Goal: Task Accomplishment & Management: Manage account settings

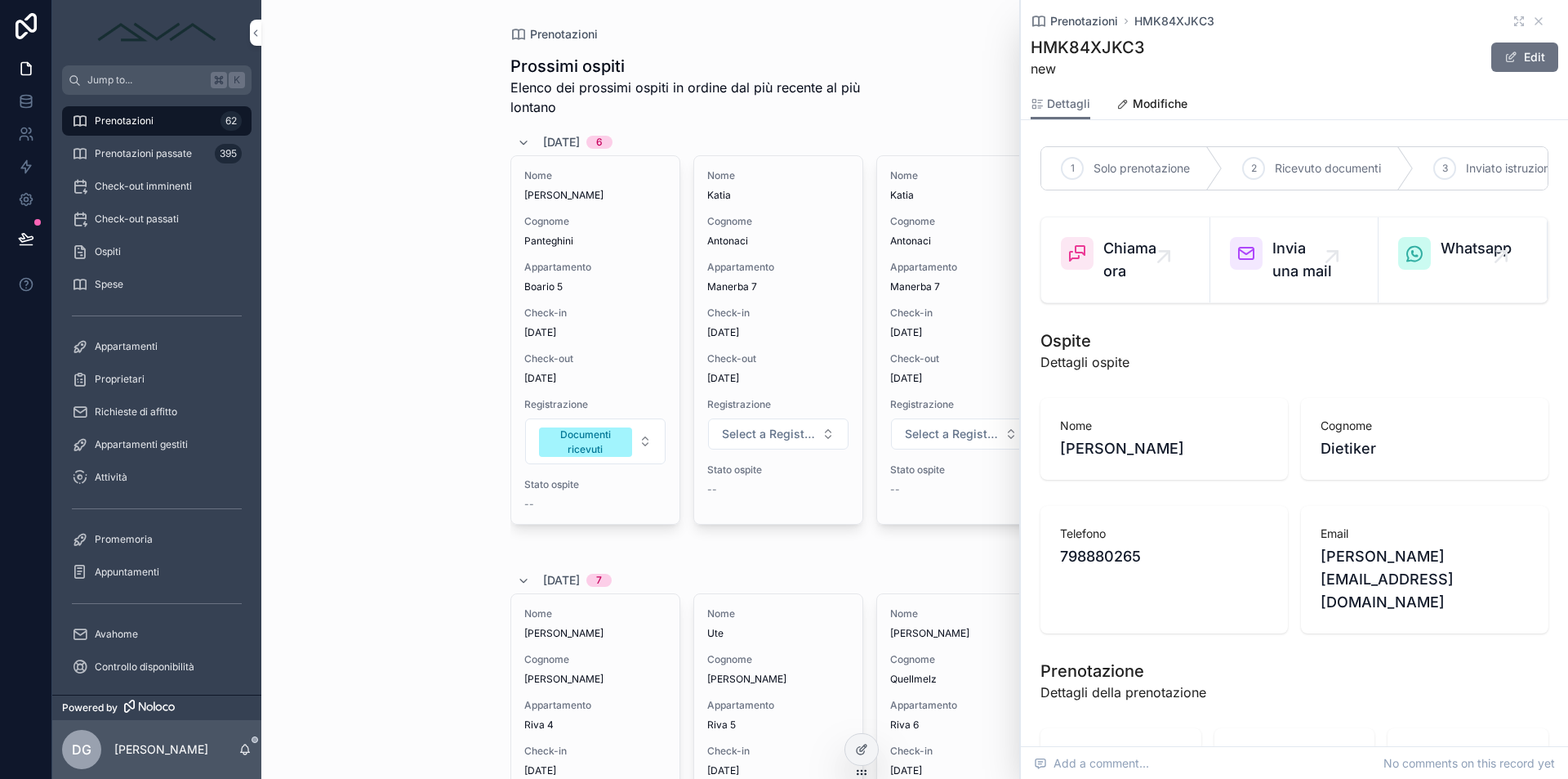
scroll to position [1577, 0]
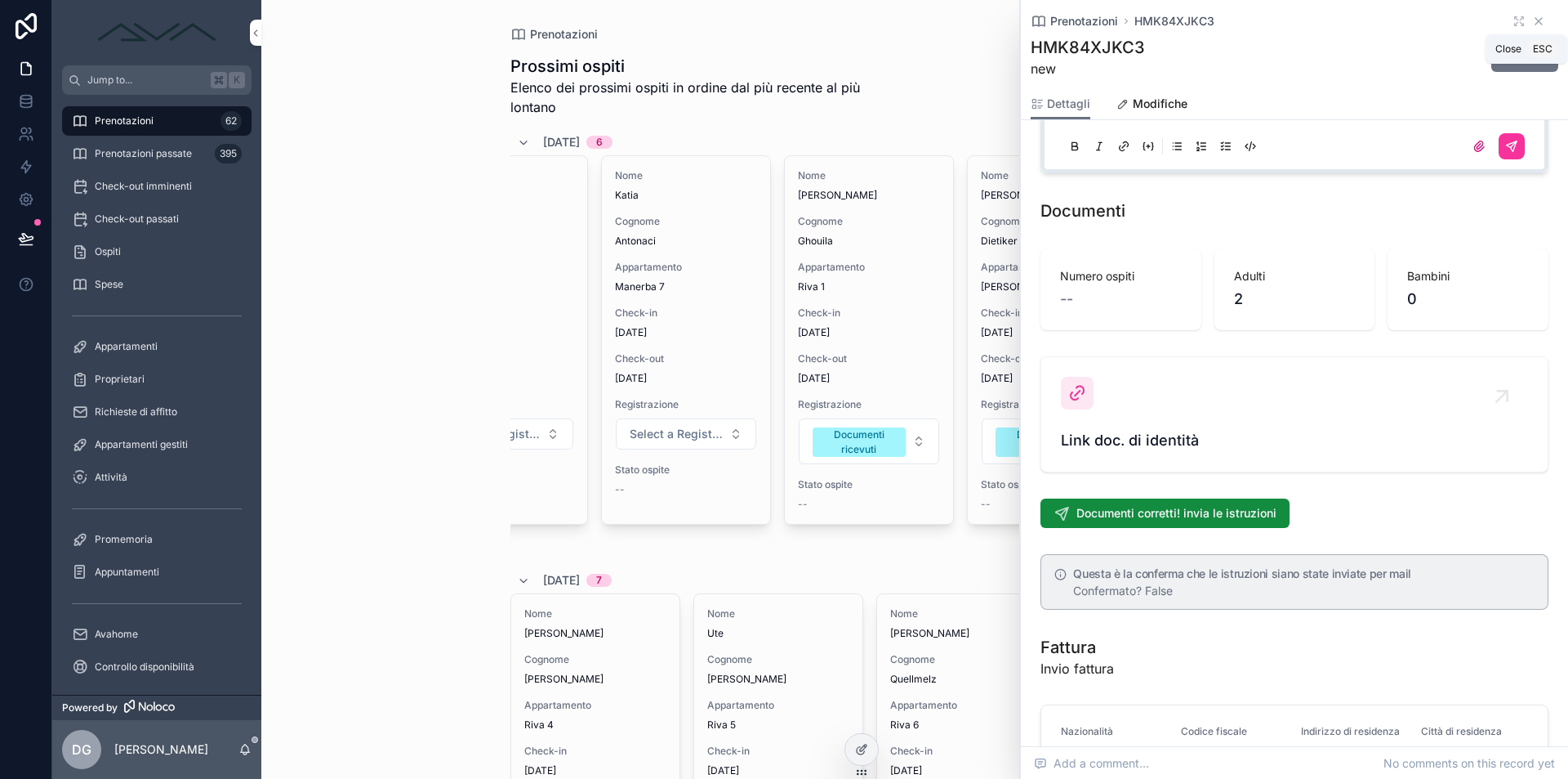
click at [1531, 21] on icon "scrollable content" at bounding box center [1537, 21] width 13 height 13
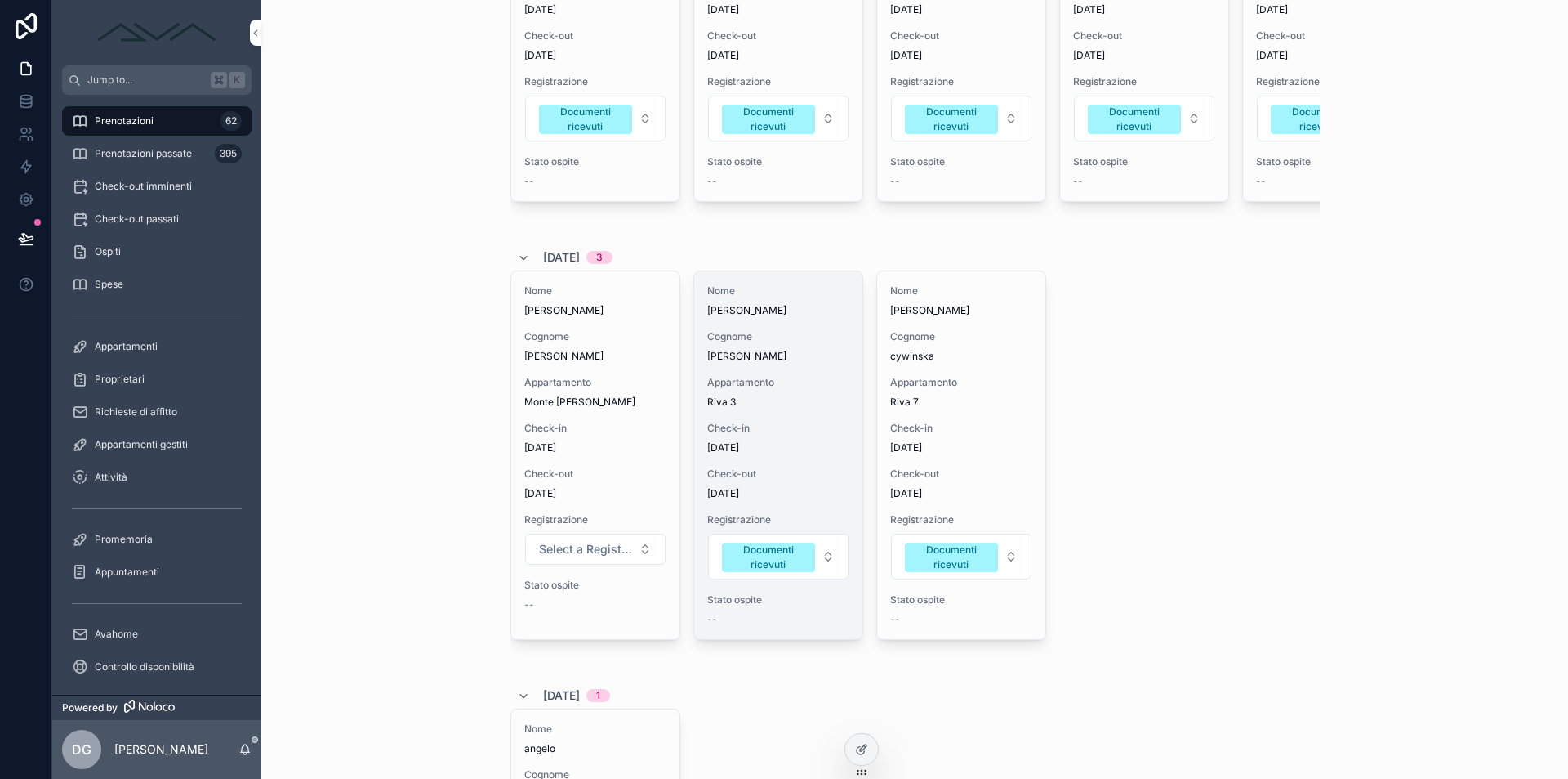
scroll to position [443, 0]
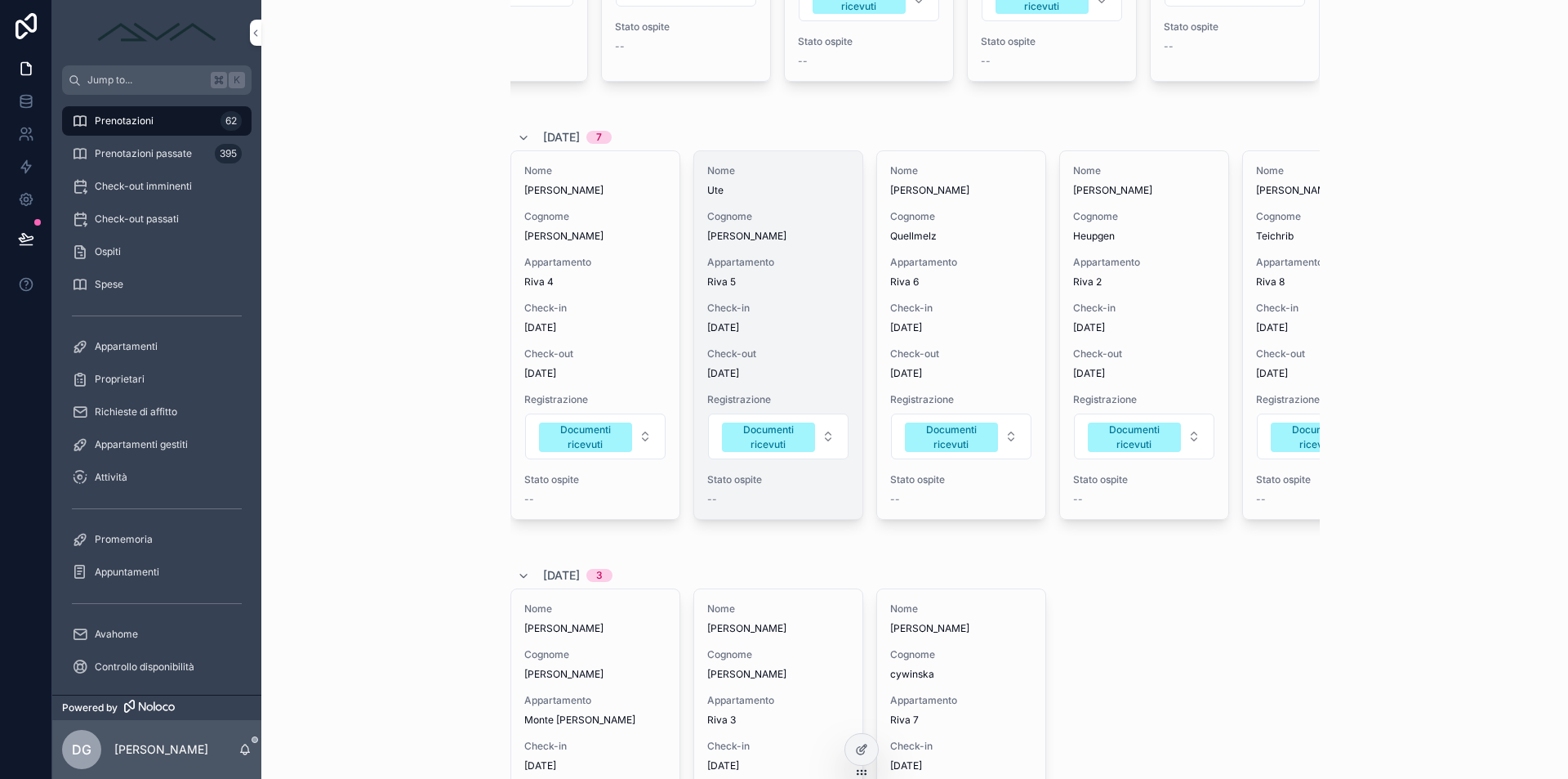
click at [771, 315] on span "Check-in" at bounding box center [779, 307] width 142 height 13
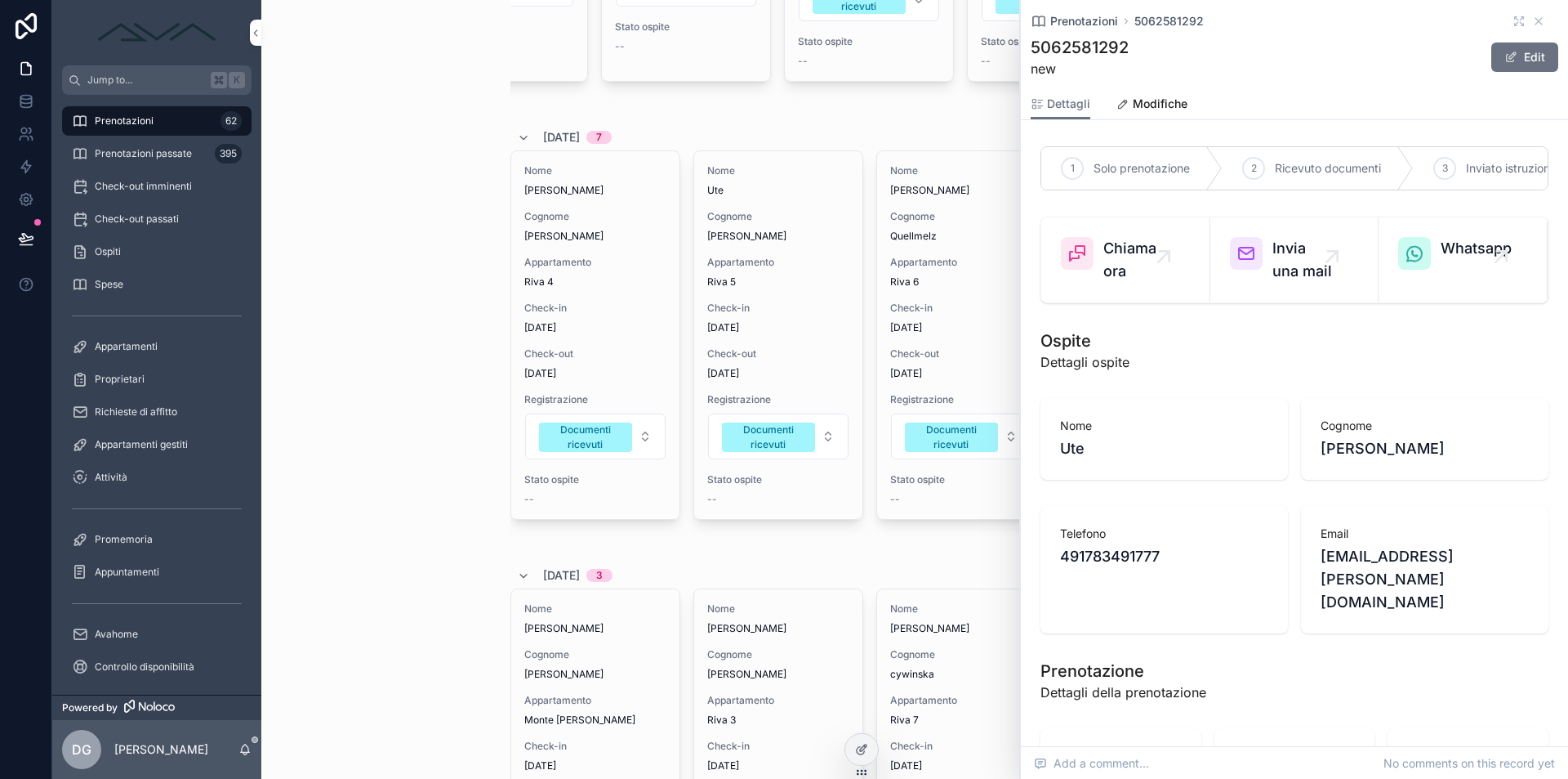
click at [1470, 164] on span "Inviato istruzioni check-in" at bounding box center [1532, 168] width 135 height 17
click at [1531, 16] on icon "scrollable content" at bounding box center [1537, 21] width 13 height 13
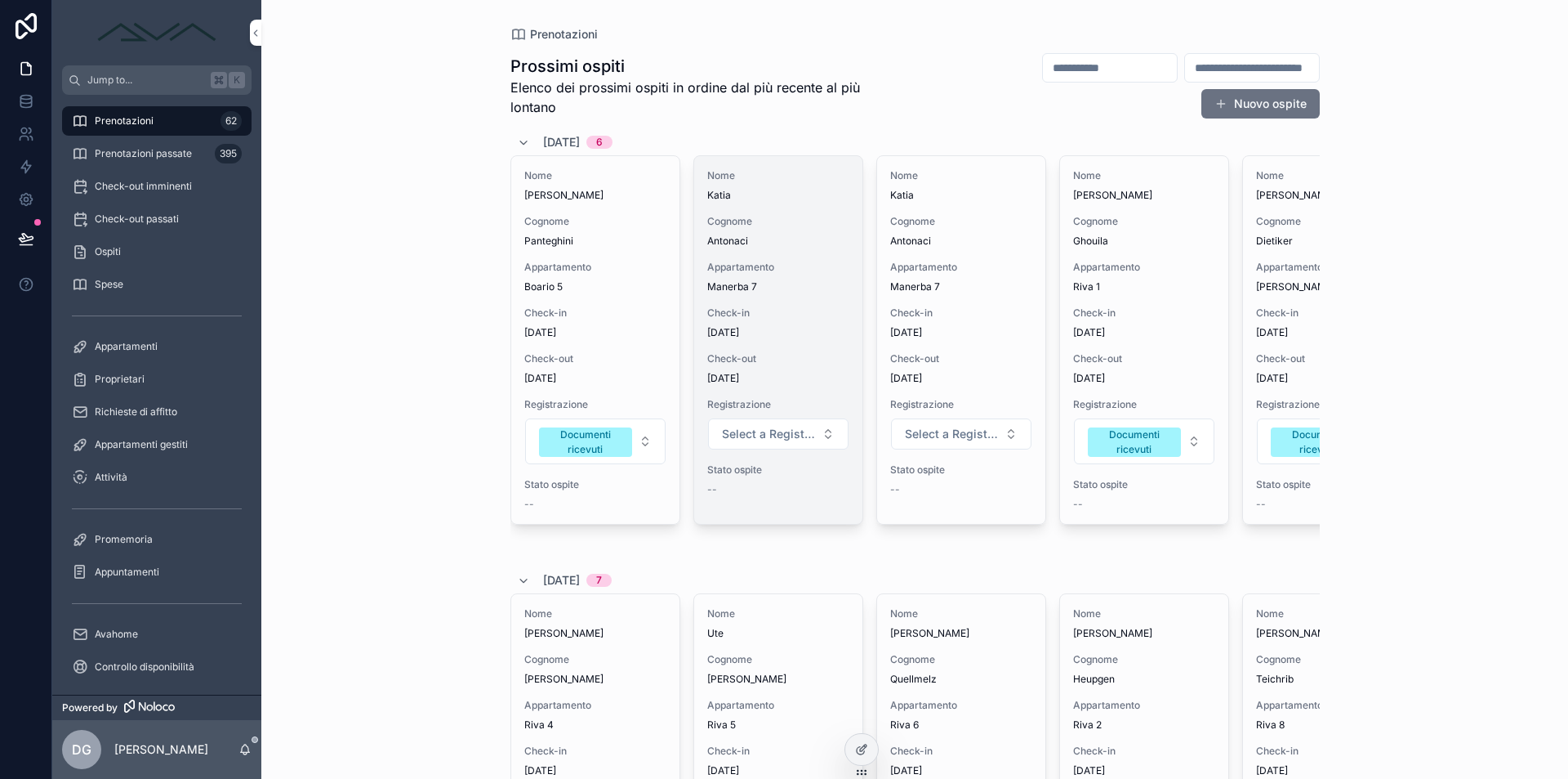
click at [797, 241] on span "Antonaci" at bounding box center [779, 241] width 142 height 13
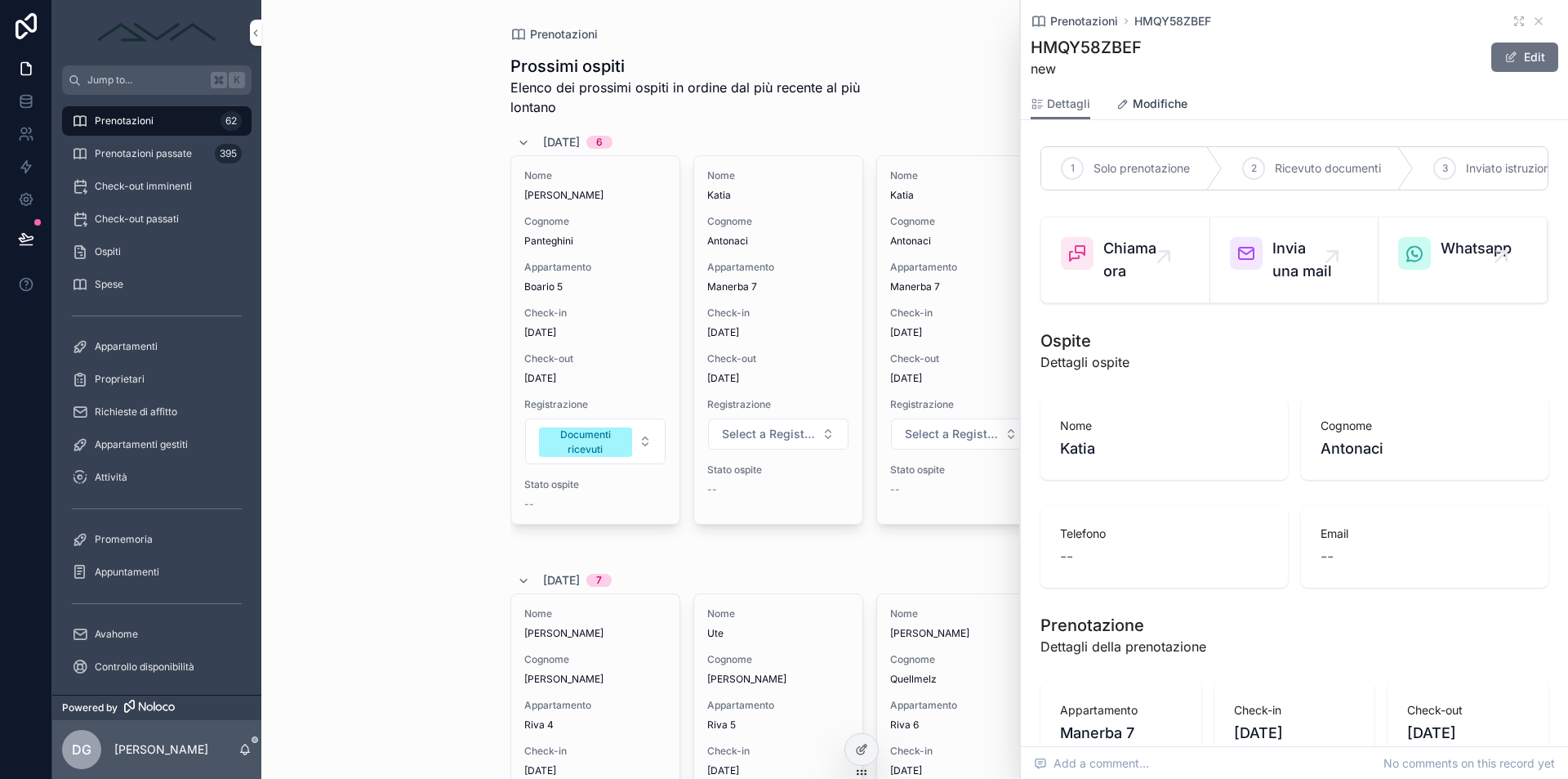
click at [1134, 97] on span "Modifiche" at bounding box center [1159, 104] width 54 height 17
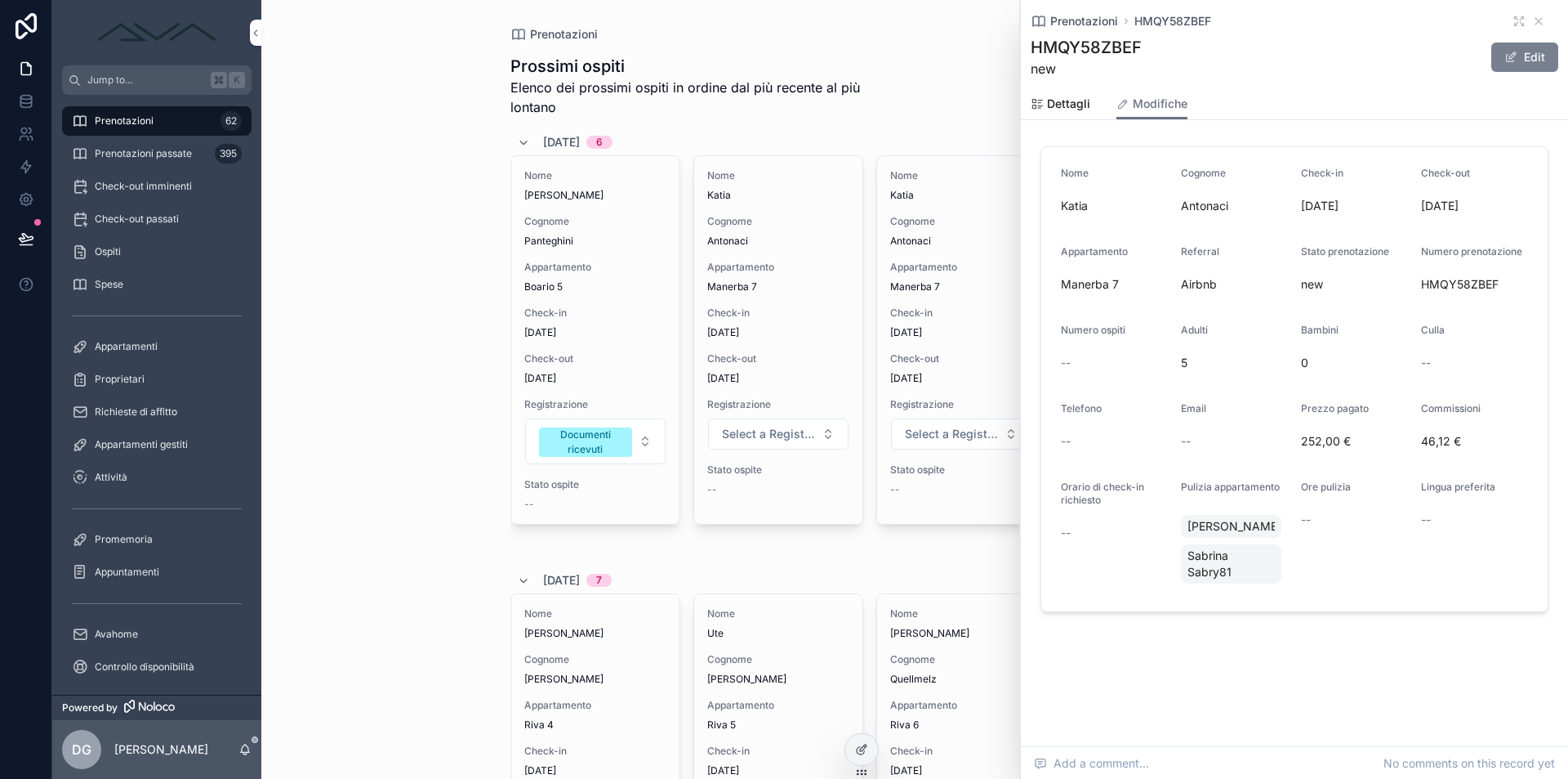
click at [1535, 61] on button "Edit" at bounding box center [1525, 57] width 67 height 30
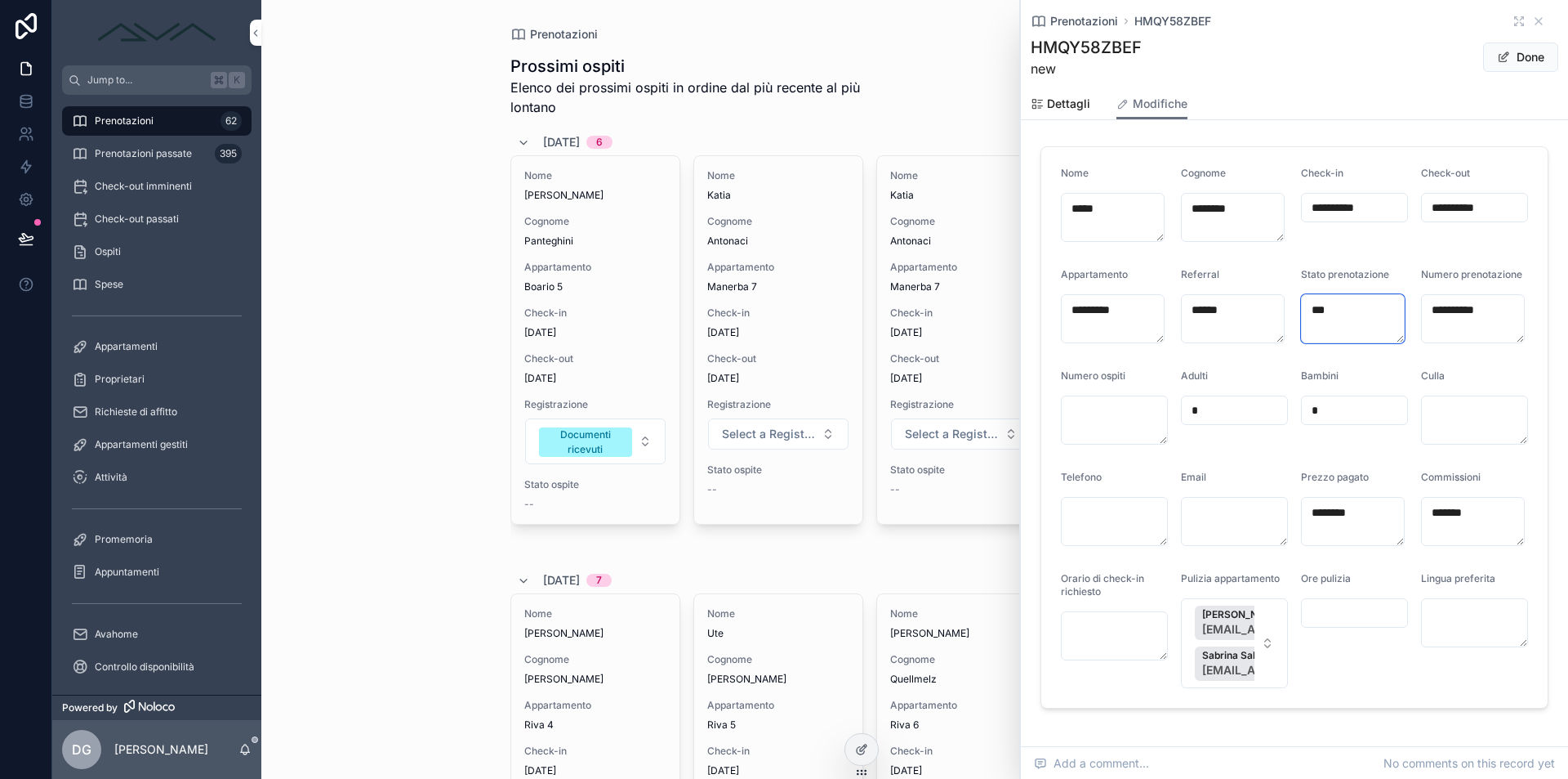
drag, startPoint x: 1352, startPoint y: 315, endPoint x: 1235, endPoint y: 309, distance: 117.2
click at [1235, 309] on form "**********" at bounding box center [1294, 428] width 506 height 561
type textarea "*********"
click at [1516, 61] on button "Done" at bounding box center [1521, 57] width 75 height 30
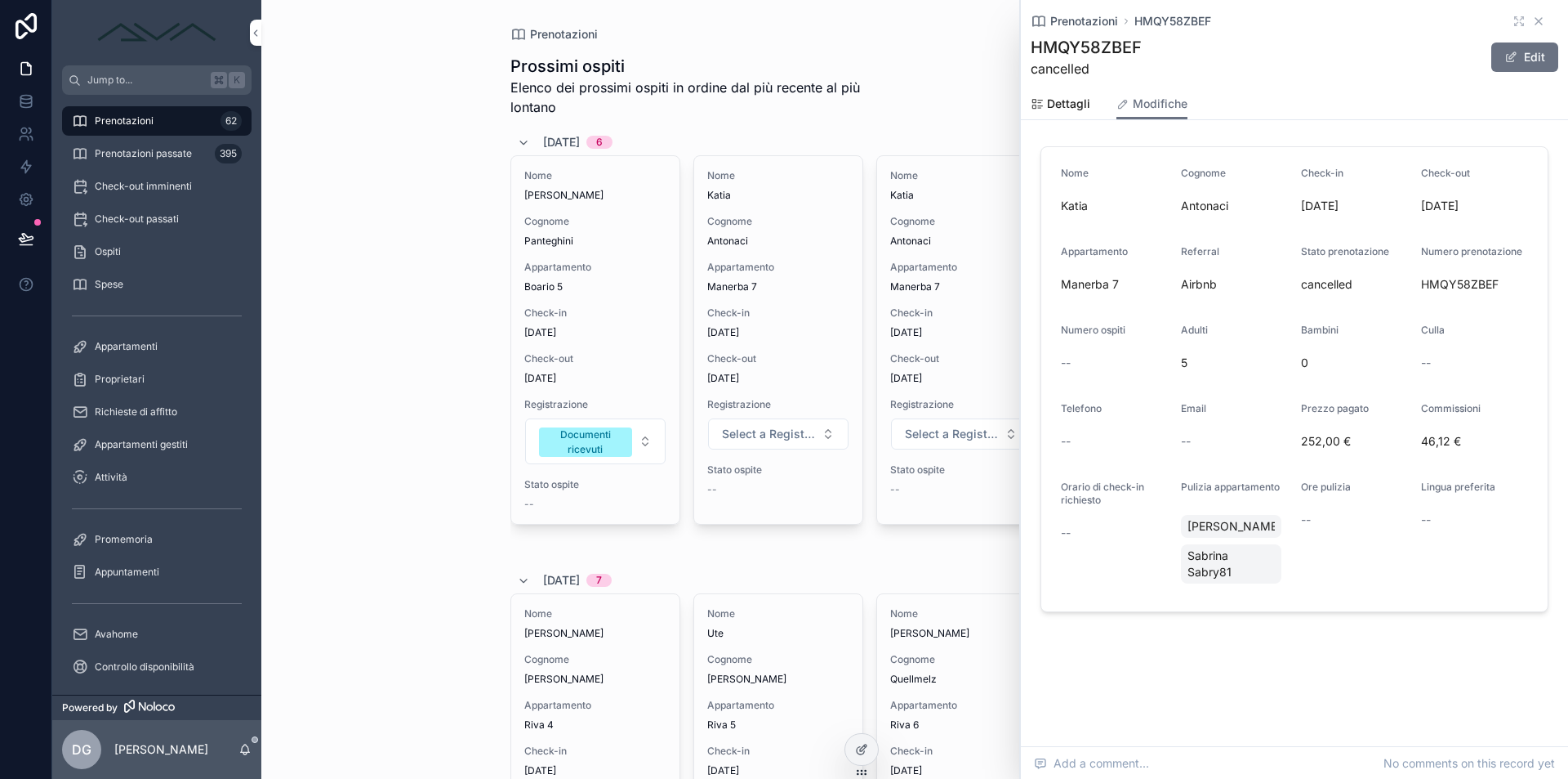
click at [1541, 19] on icon "scrollable content" at bounding box center [1538, 21] width 7 height 7
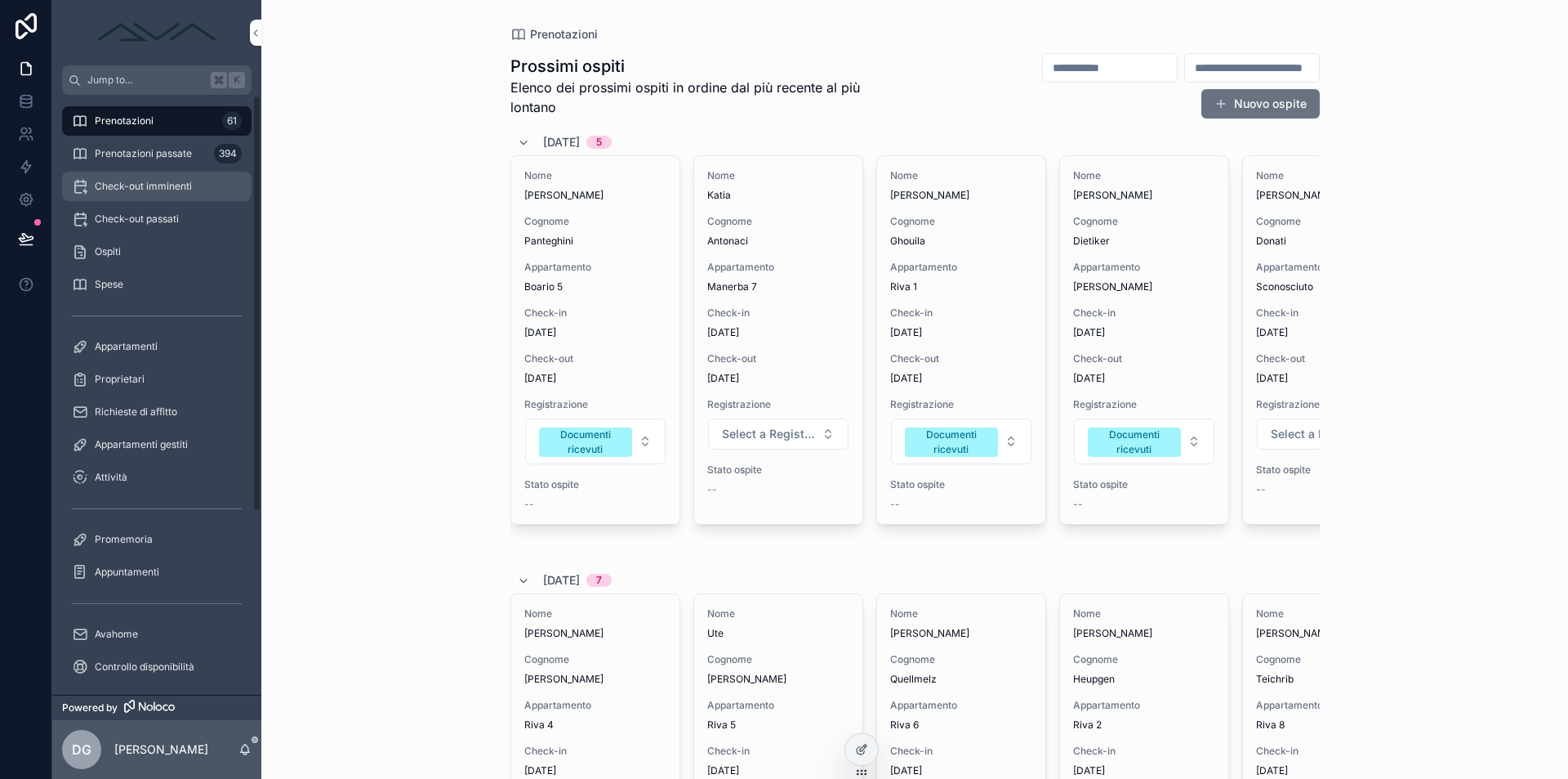
click at [165, 178] on div "Check-out imminenti" at bounding box center [157, 186] width 170 height 26
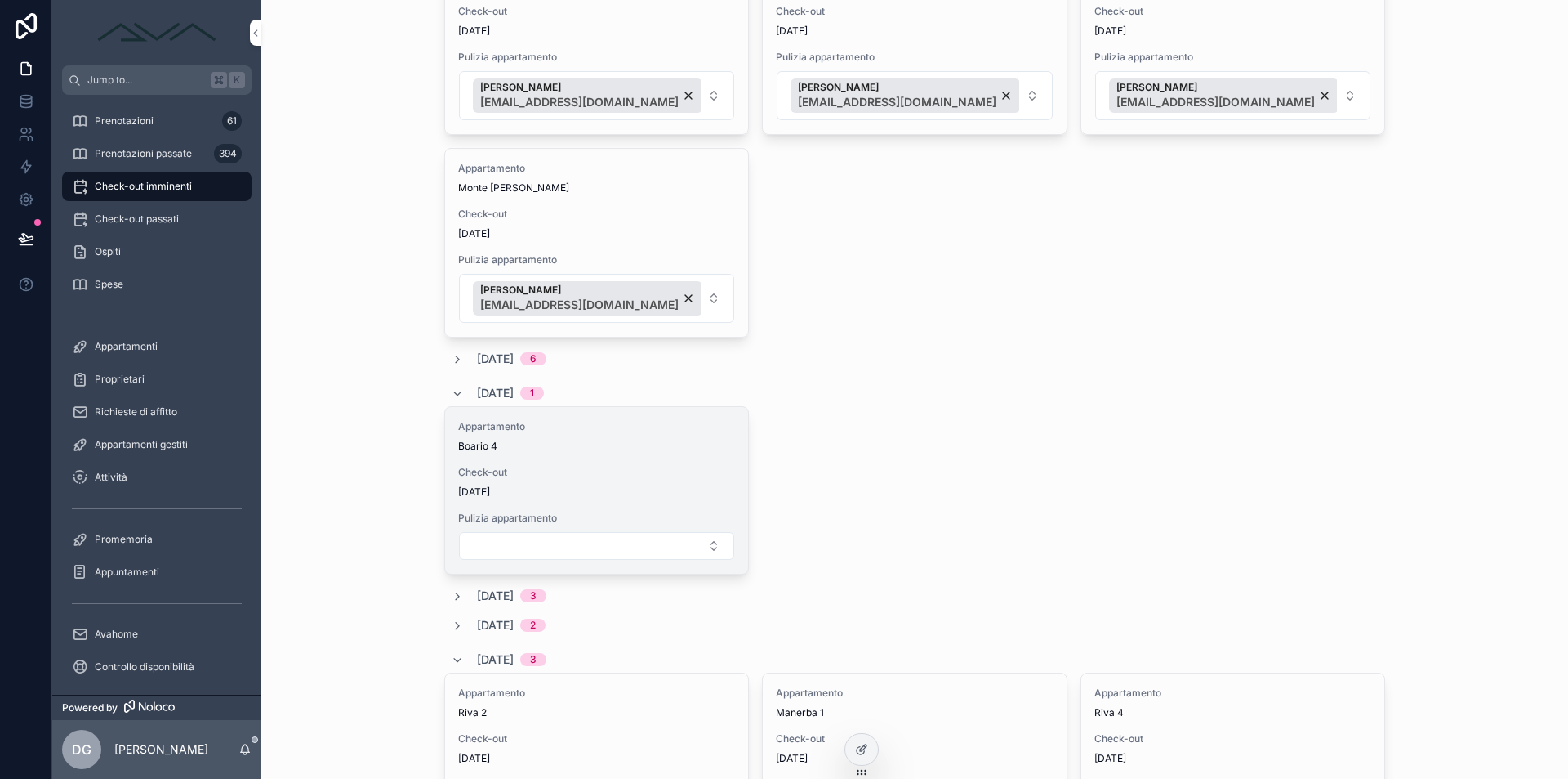
scroll to position [1150, 0]
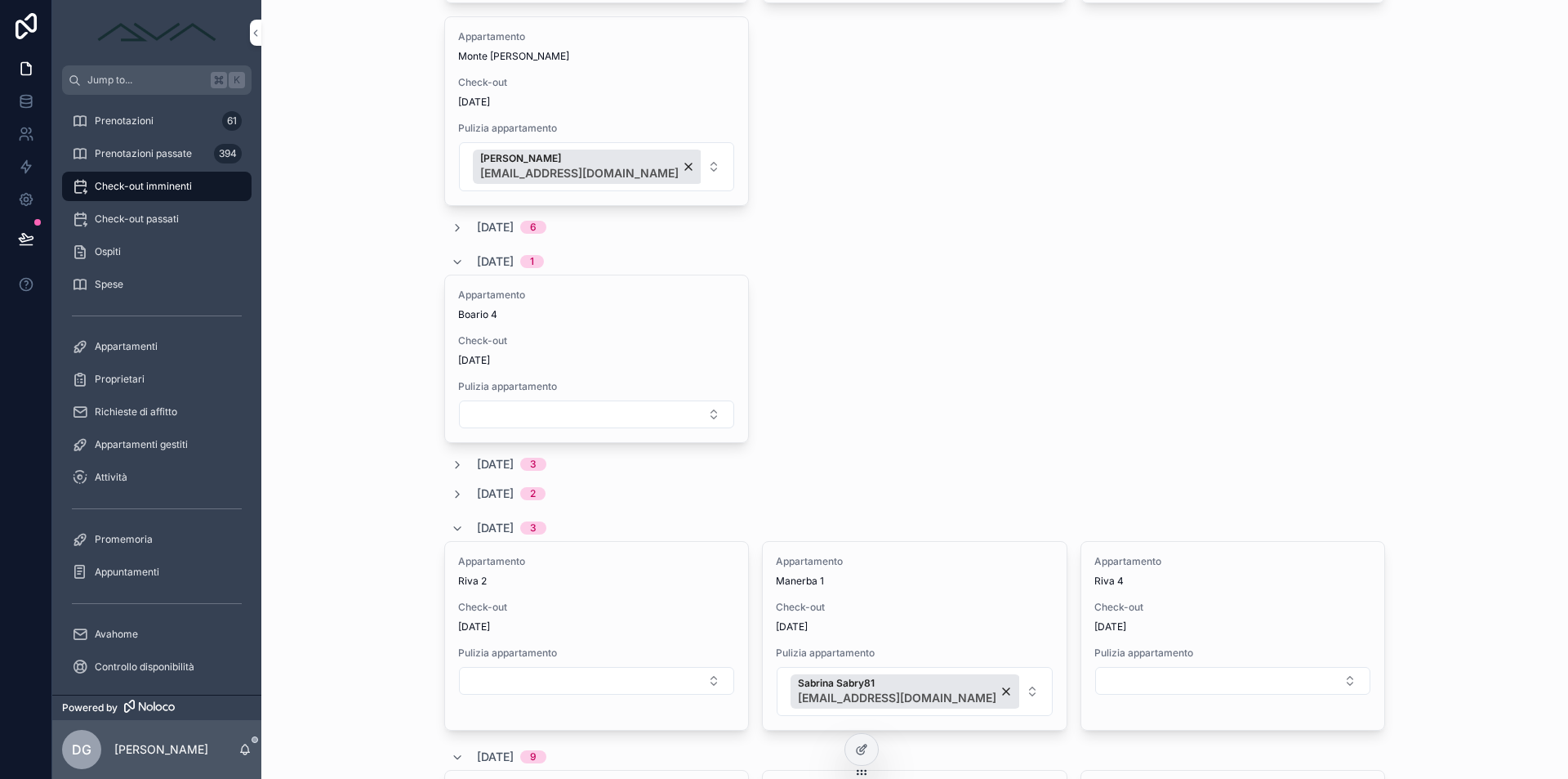
click at [465, 229] on div "12/10/2025 6" at bounding box center [498, 227] width 96 height 17
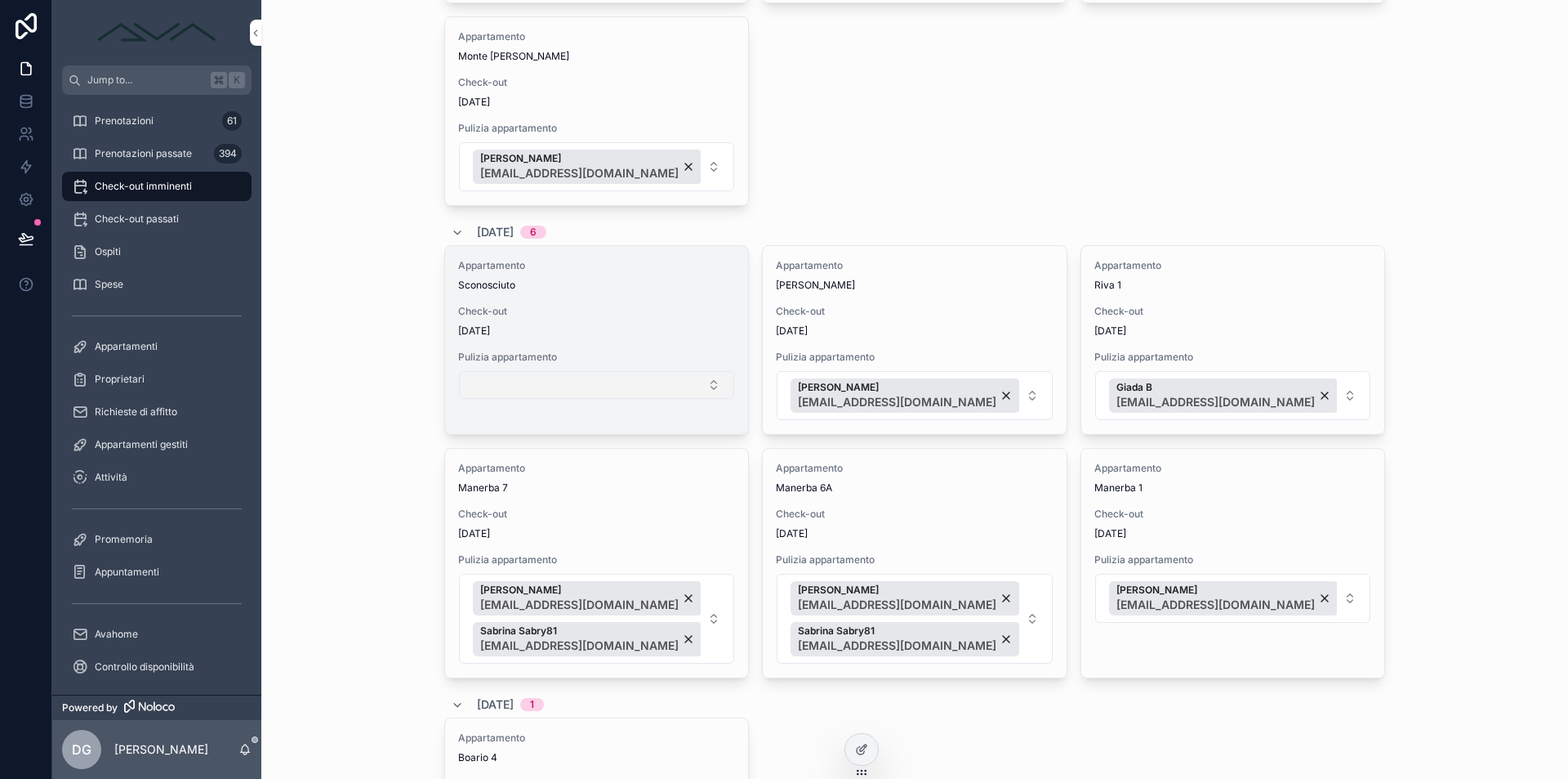
click at [611, 386] on button "Select Button" at bounding box center [596, 385] width 275 height 28
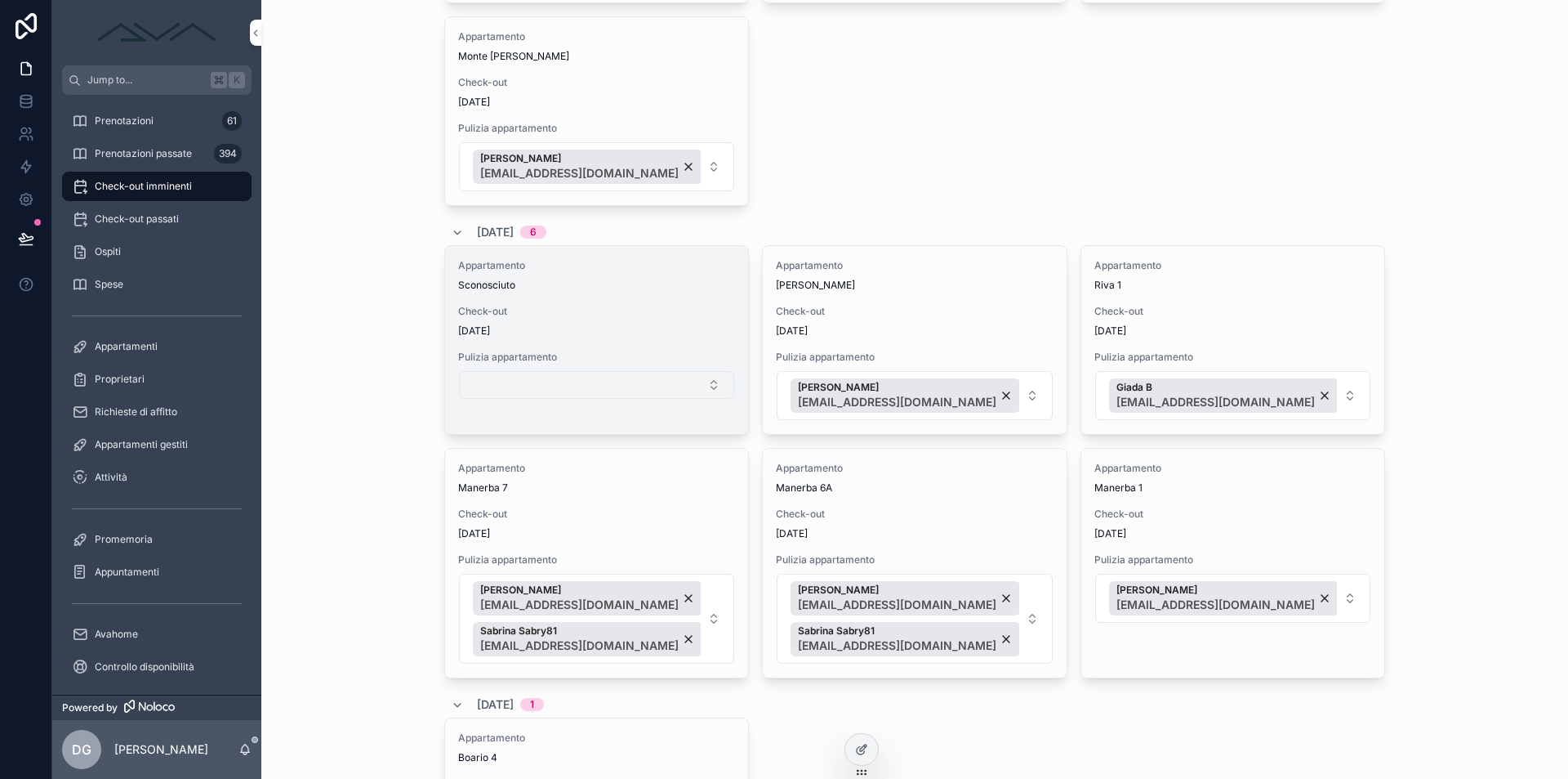
click at [626, 386] on button "Select Button" at bounding box center [596, 385] width 275 height 28
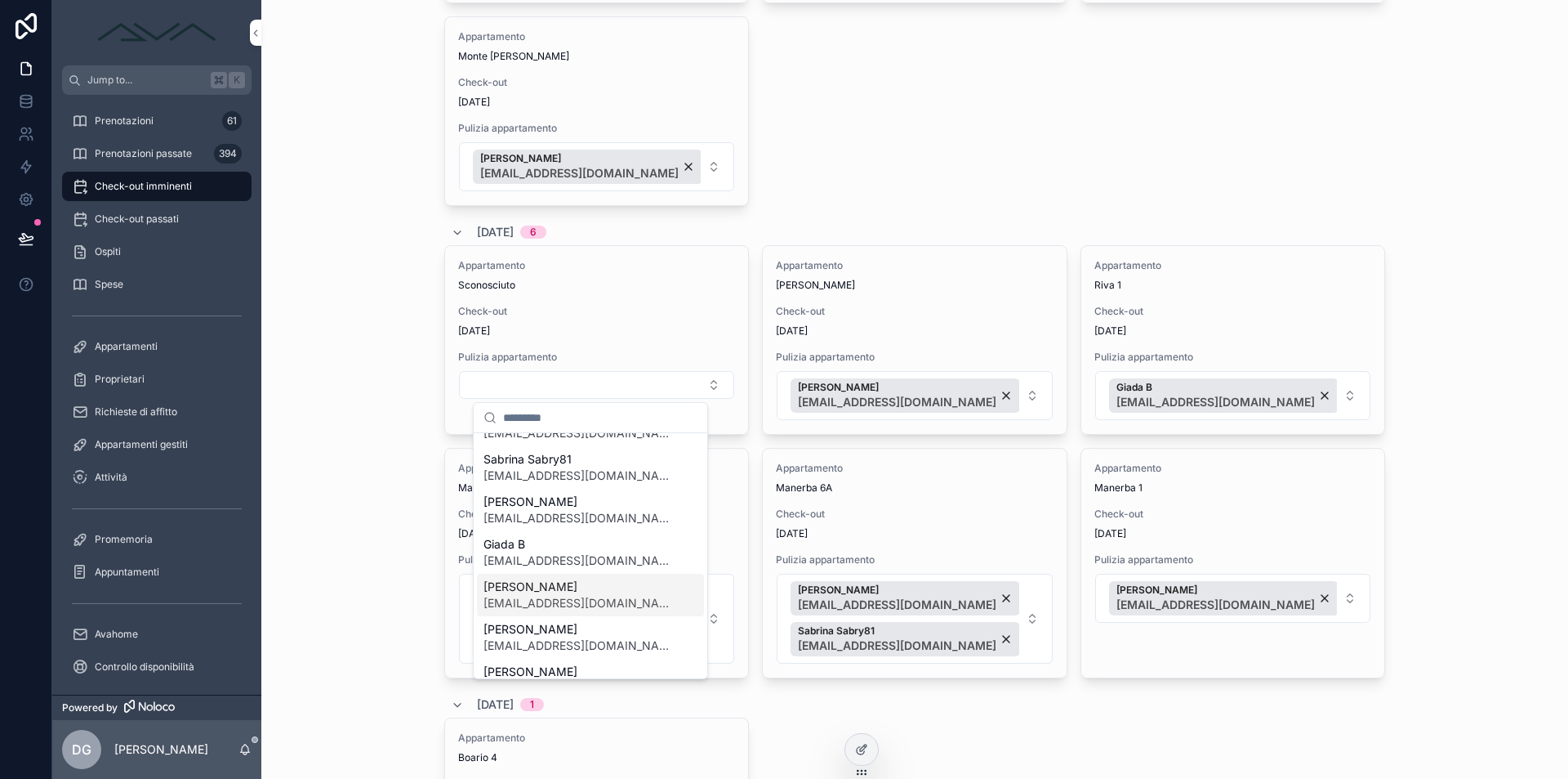
scroll to position [132, 0]
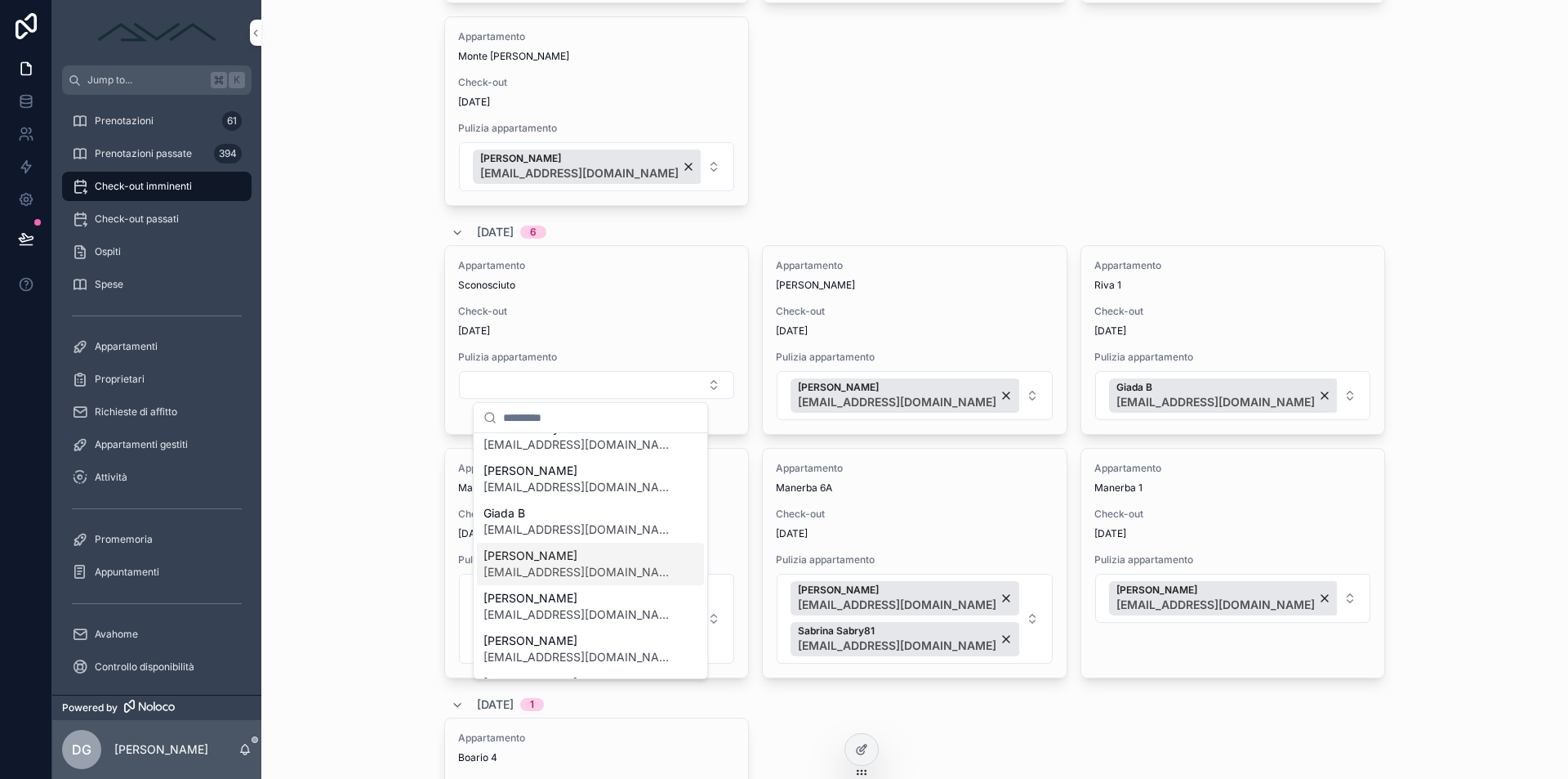
click at [604, 570] on span "adelinahasmadhi@hotmail.it" at bounding box center [580, 572] width 194 height 17
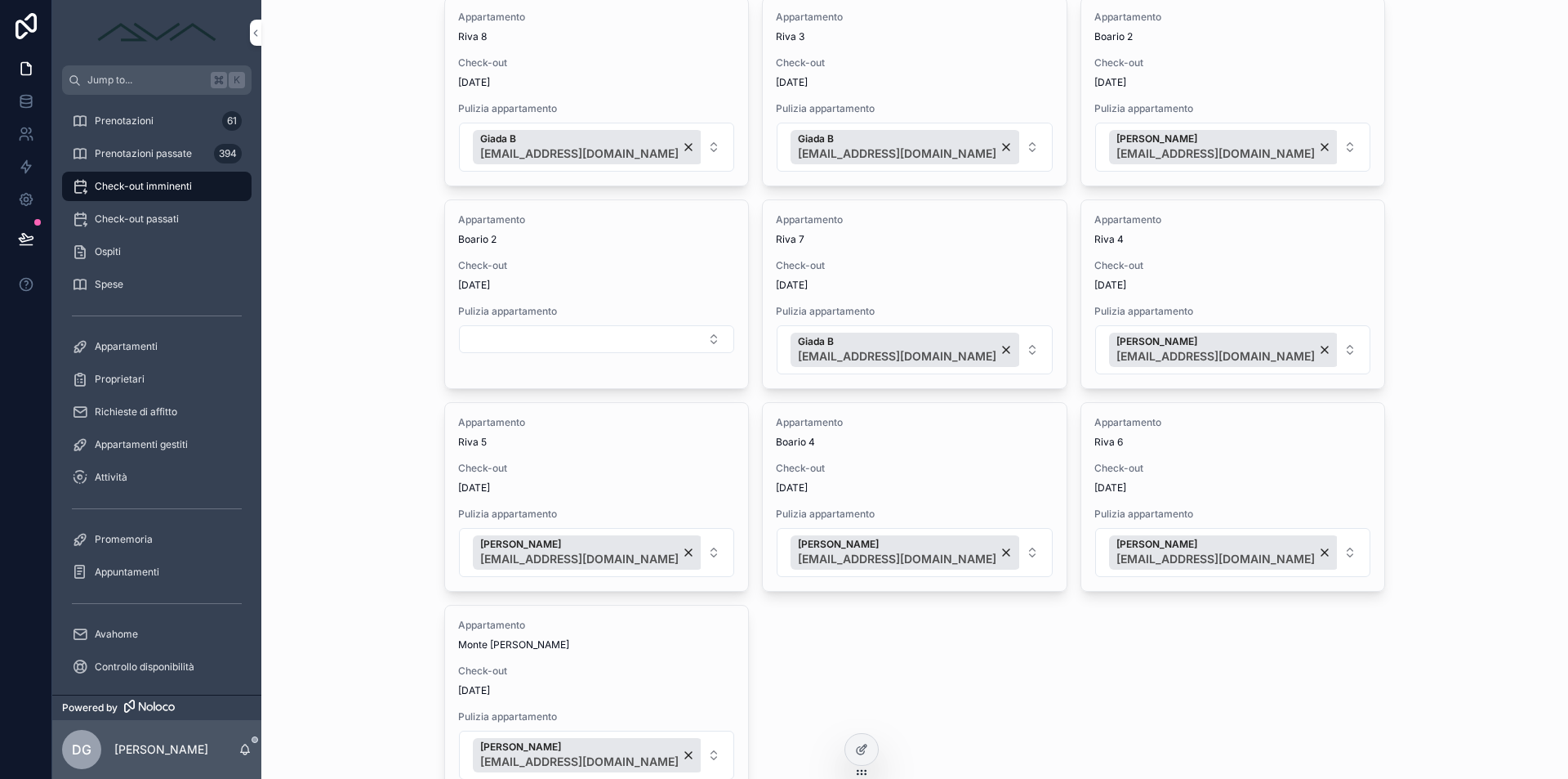
scroll to position [518, 0]
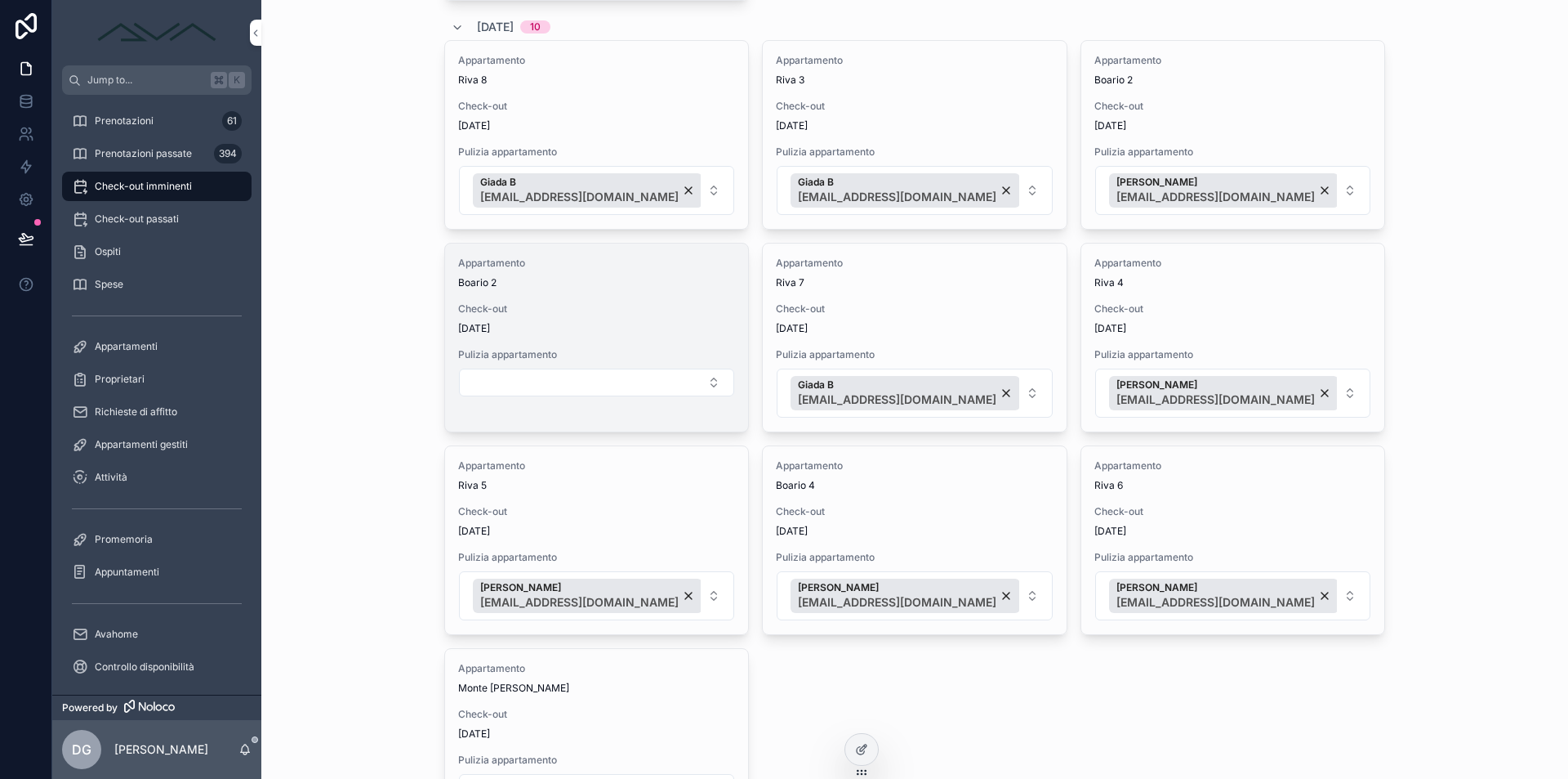
click at [557, 287] on span "Boario 2" at bounding box center [596, 282] width 277 height 13
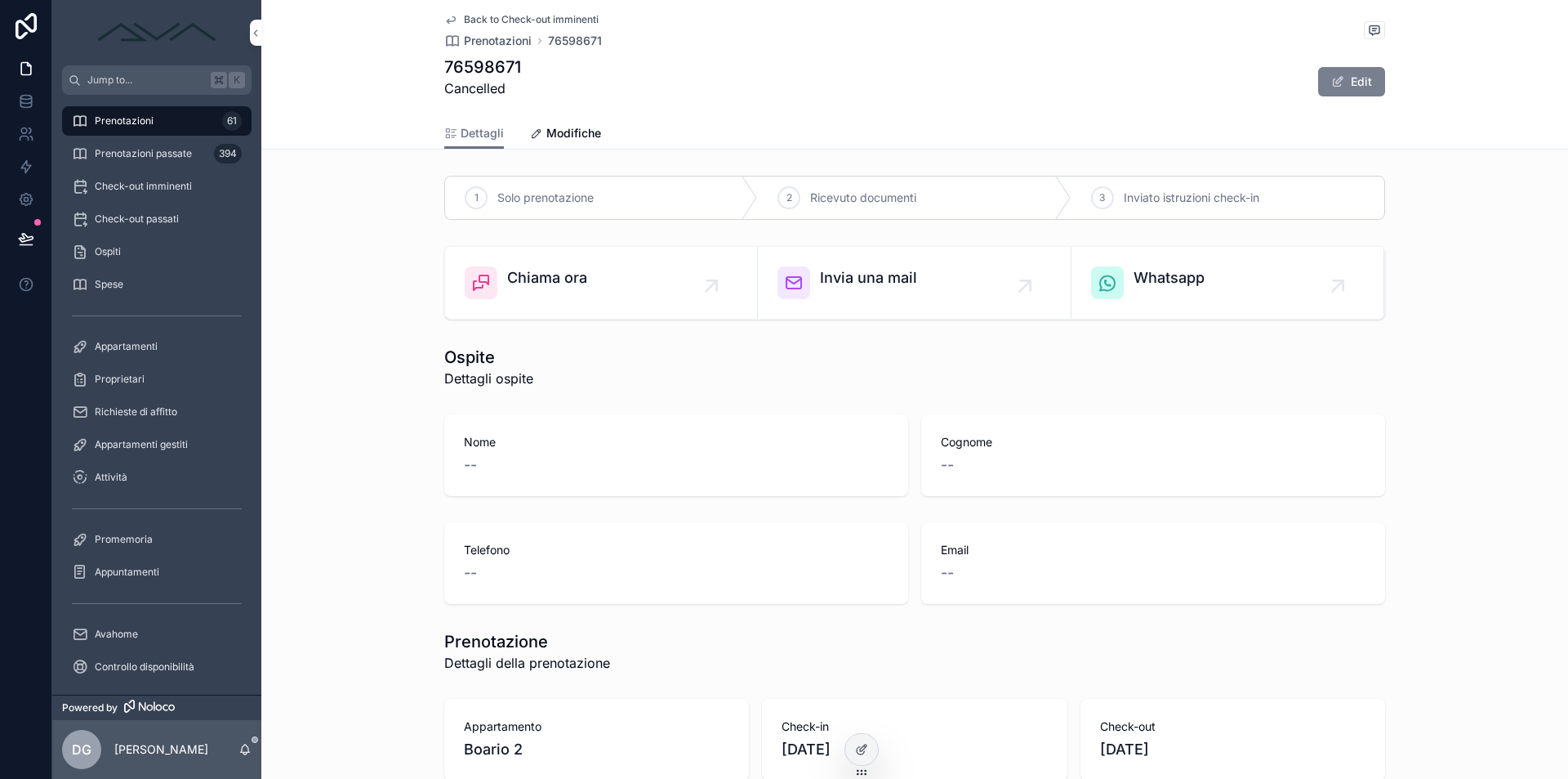
click at [1343, 87] on button "Edit" at bounding box center [1352, 82] width 67 height 30
click at [642, 118] on div "Dettagli Modifiche" at bounding box center [914, 132] width 940 height 31
click at [530, 135] on icon "scrollable content" at bounding box center [536, 133] width 13 height 13
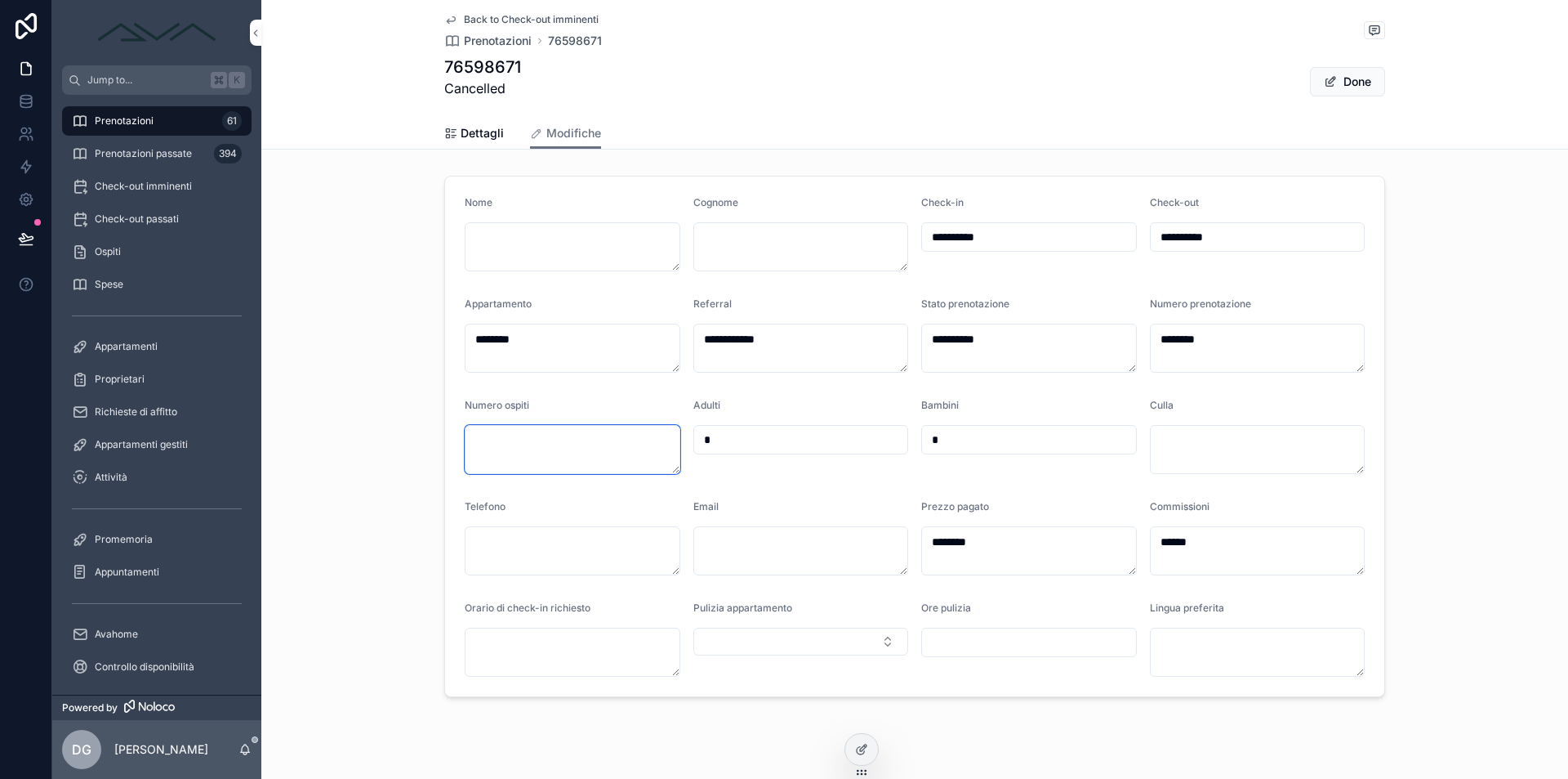
click at [594, 442] on textarea "scrollable content" at bounding box center [572, 449] width 215 height 49
click at [725, 241] on textarea "scrollable content" at bounding box center [801, 247] width 215 height 49
click at [1015, 341] on textarea "*********" at bounding box center [1028, 349] width 215 height 49
click at [1335, 82] on button "Done" at bounding box center [1347, 82] width 75 height 30
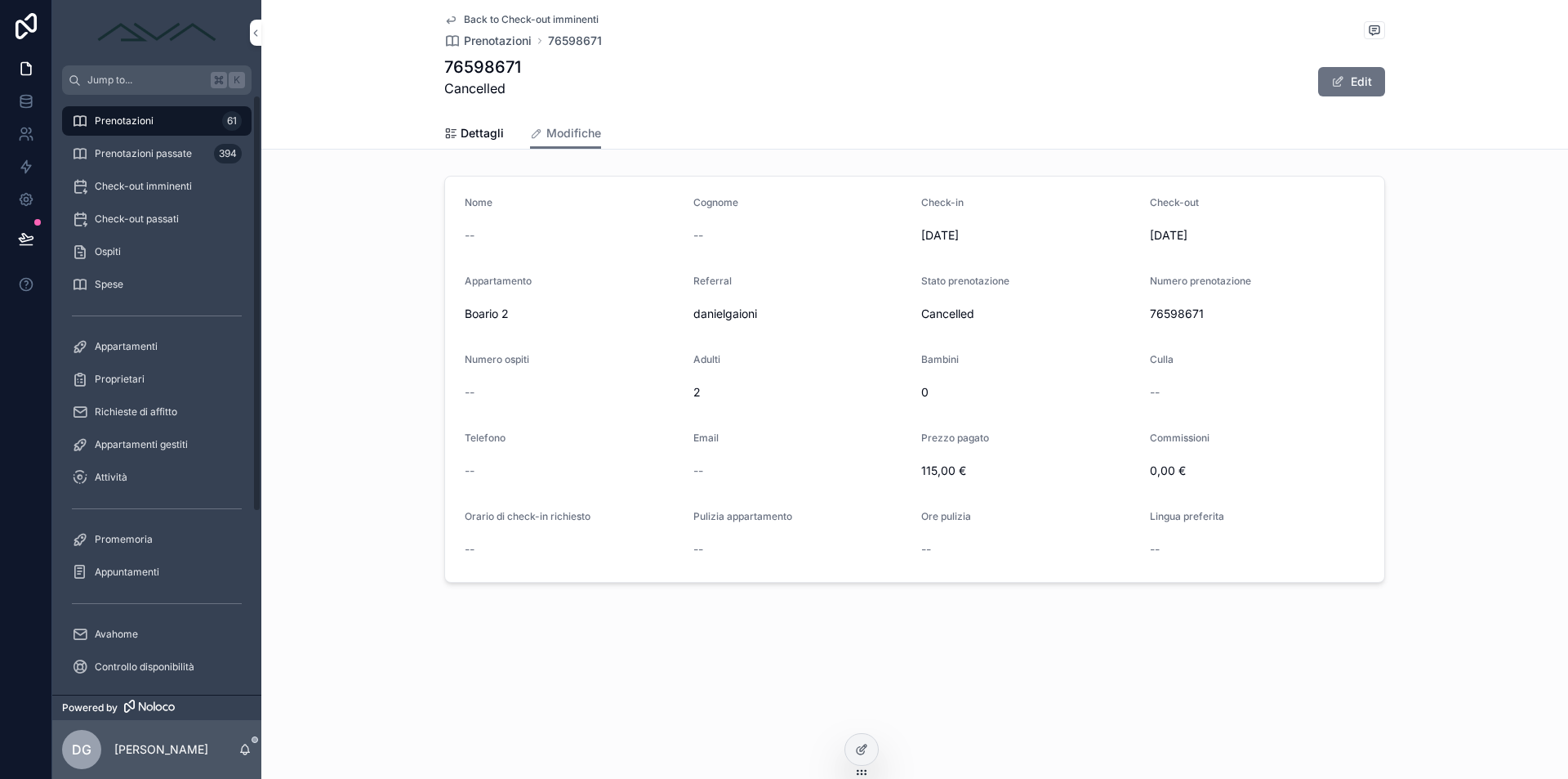
click at [130, 117] on span "Prenotazioni" at bounding box center [124, 120] width 59 height 13
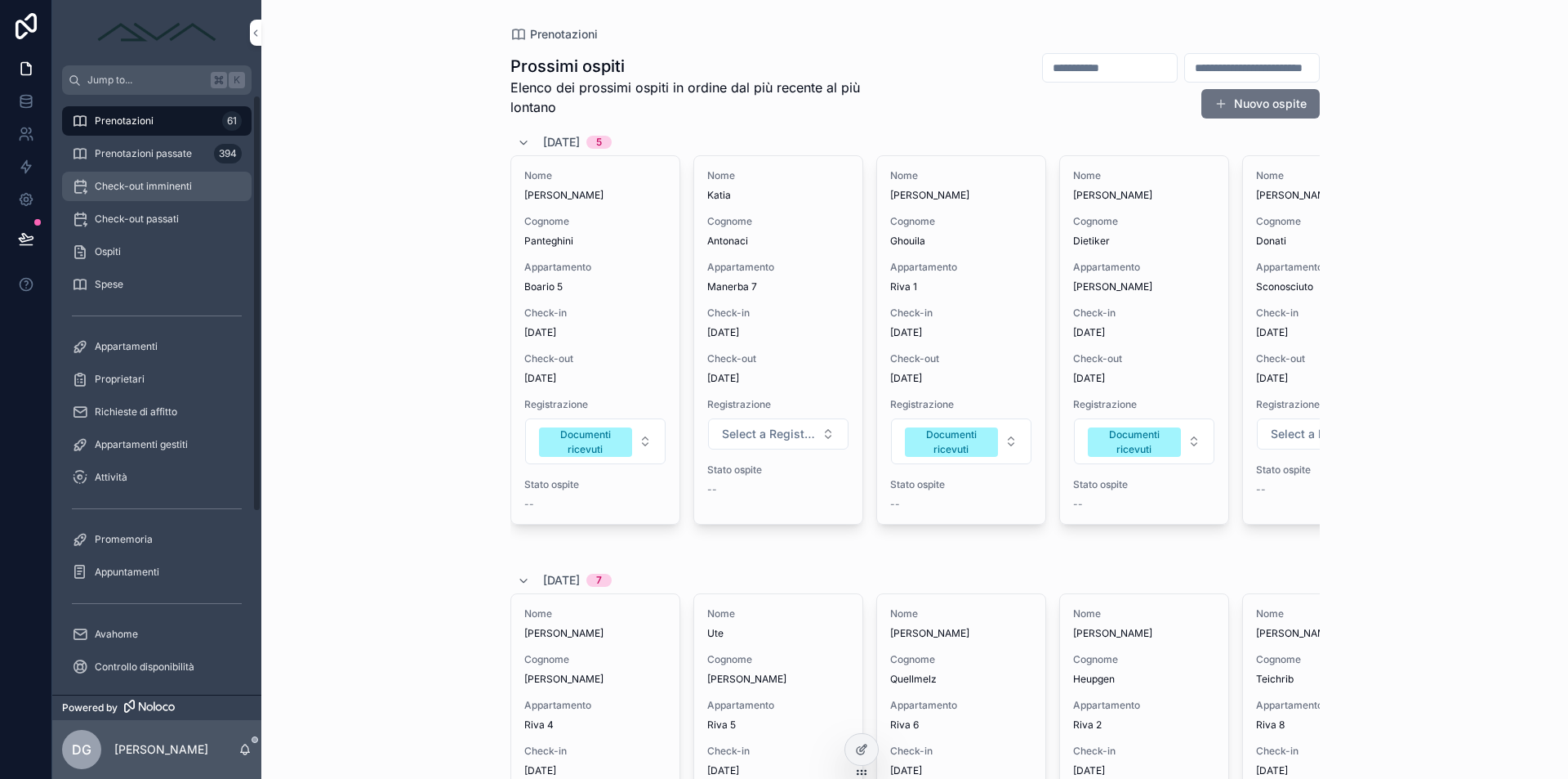
click at [125, 178] on div "Check-out imminenti" at bounding box center [157, 186] width 170 height 26
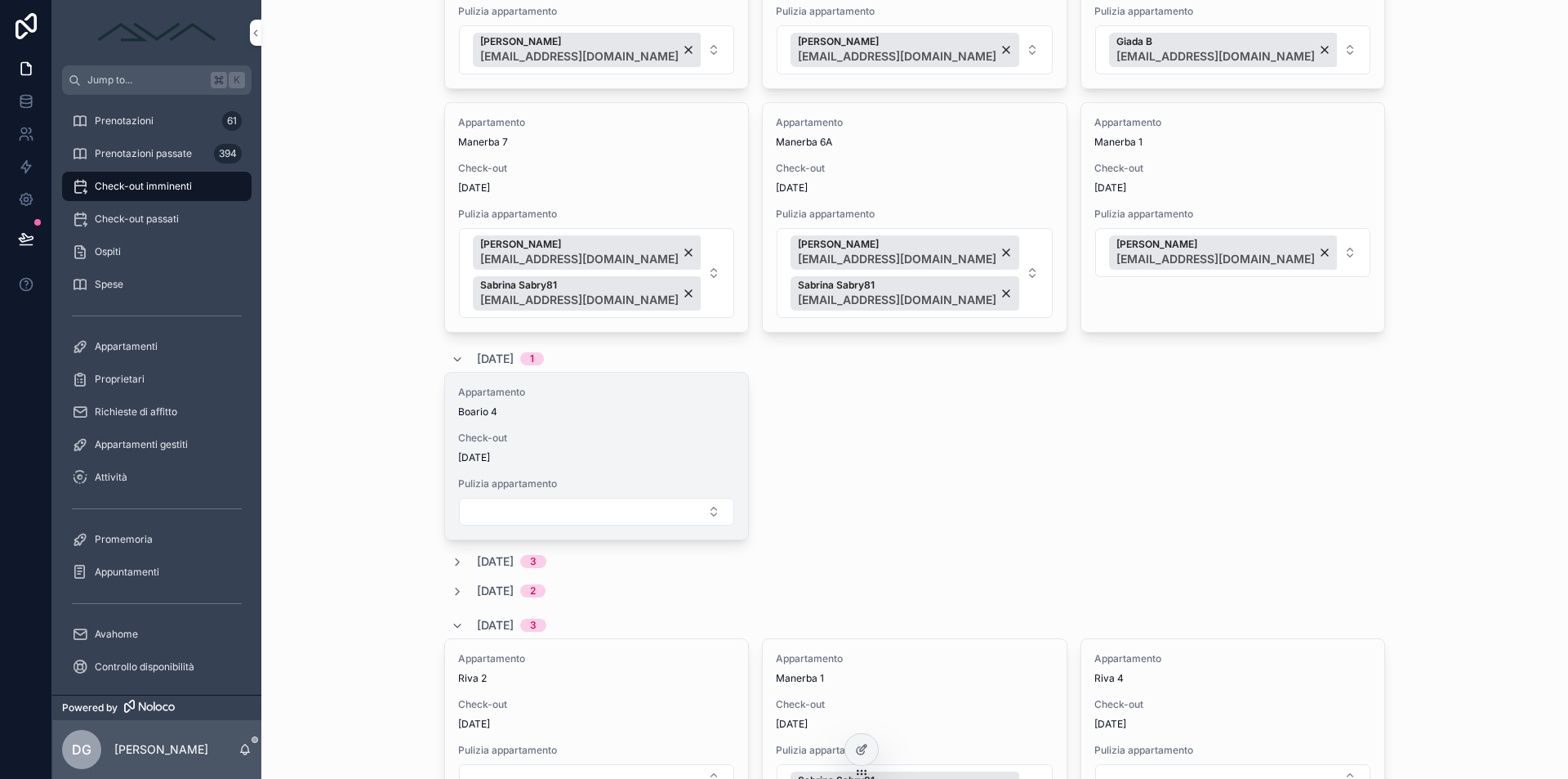
scroll to position [1769, 0]
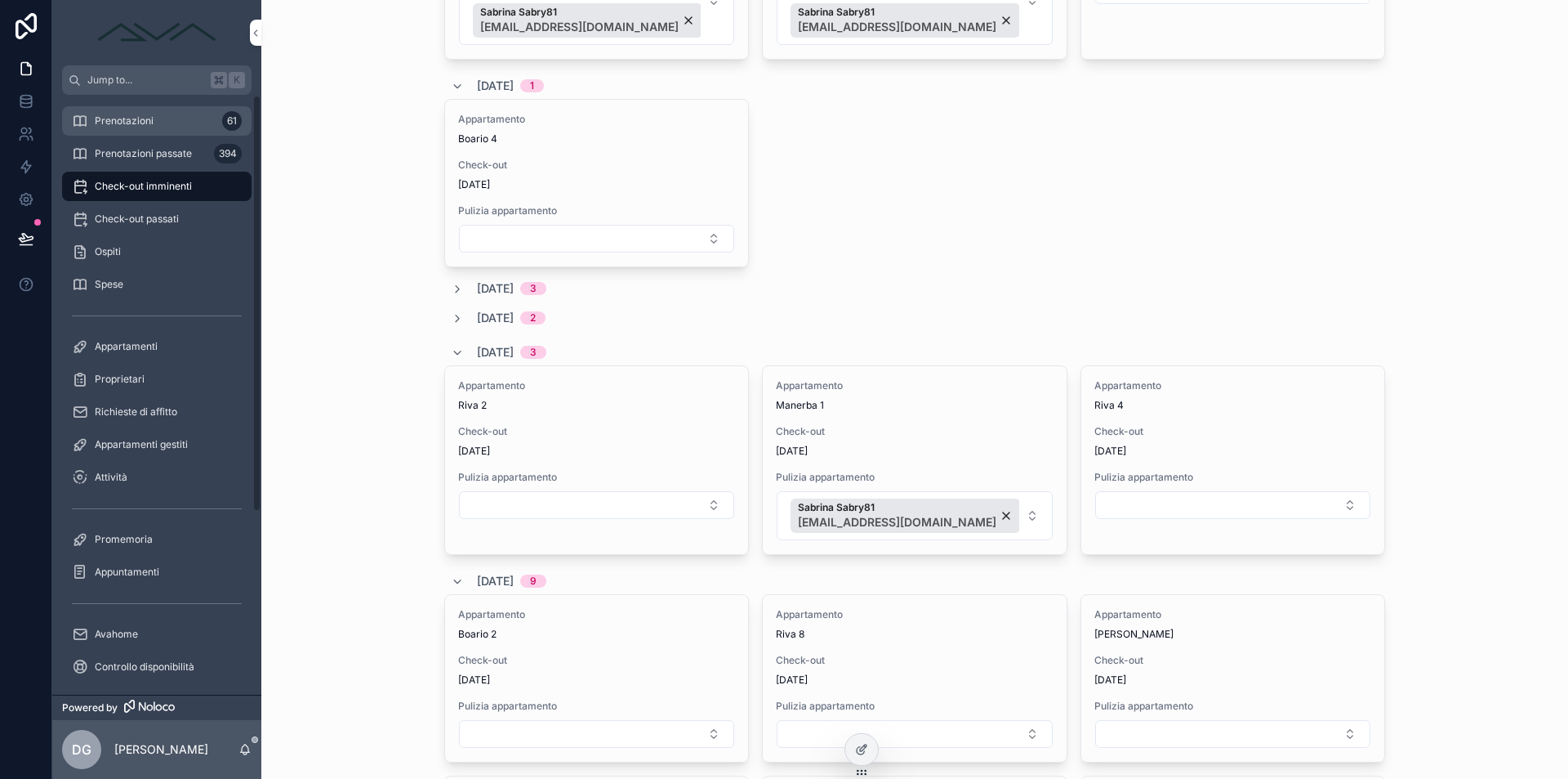
click at [175, 120] on div "Prenotazioni 61" at bounding box center [157, 120] width 170 height 26
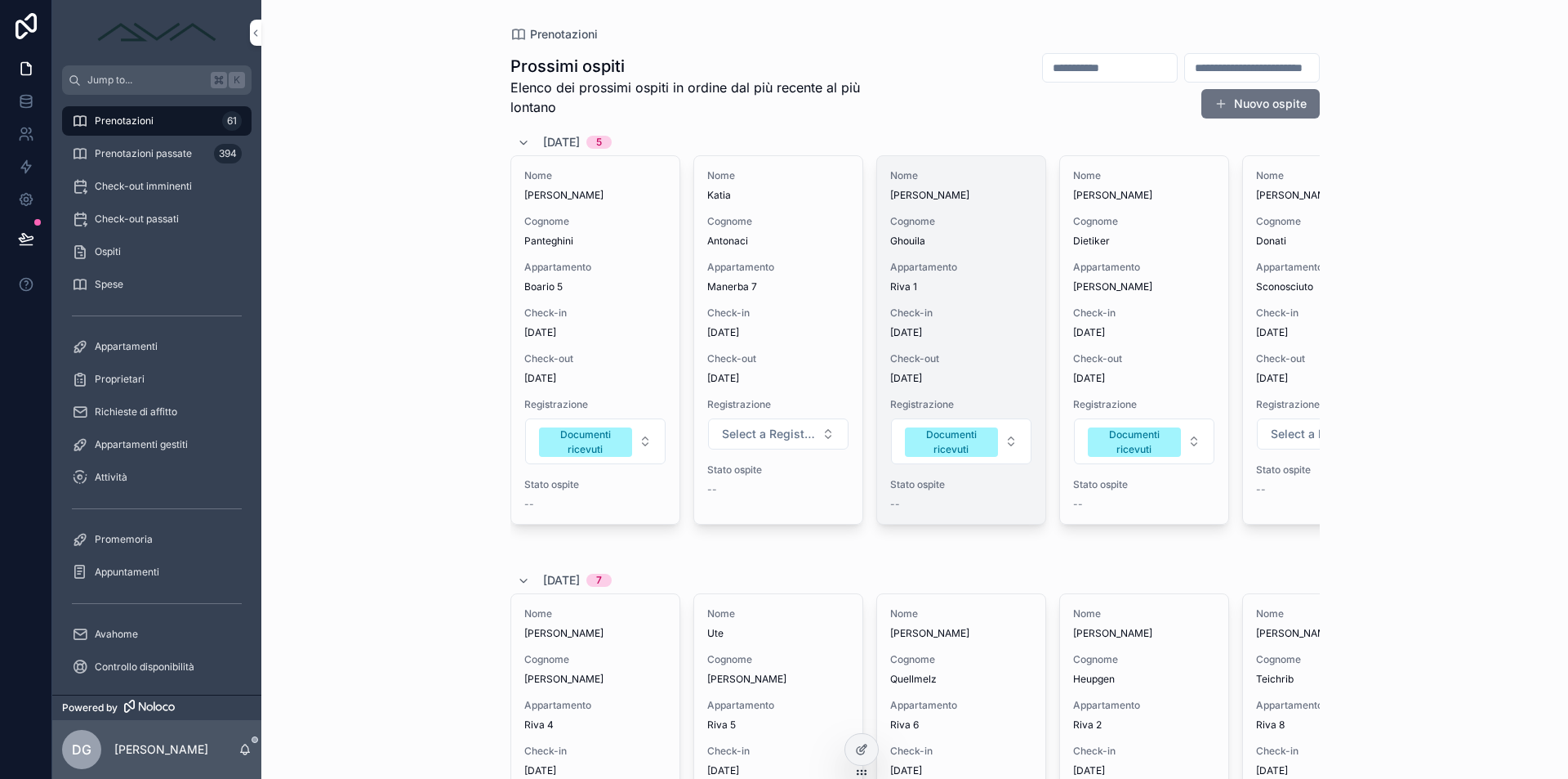
scroll to position [0, 93]
